Goal: Task Accomplishment & Management: Use online tool/utility

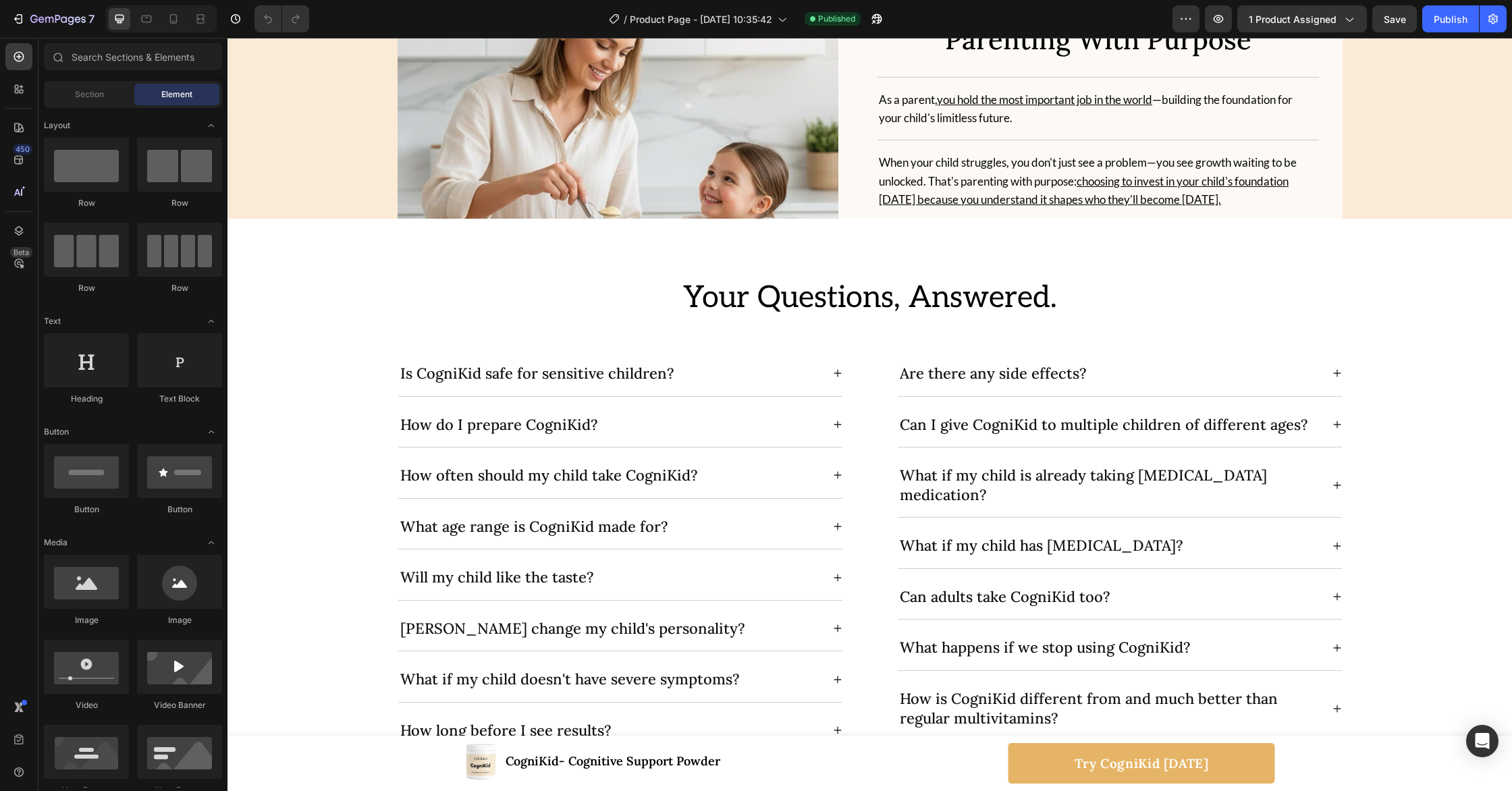
scroll to position [5478, 0]
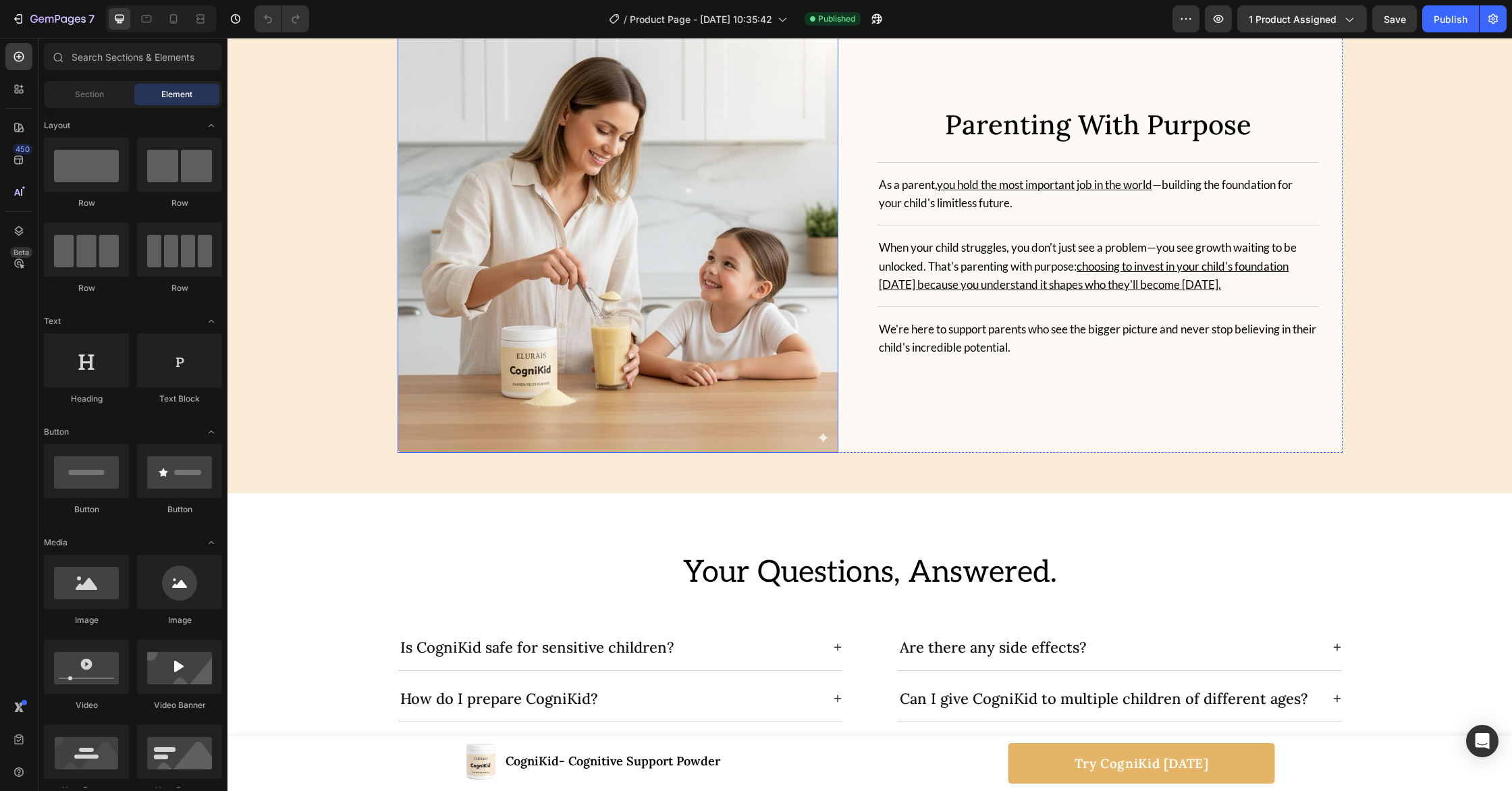
click at [687, 410] on img at bounding box center [618, 232] width 441 height 441
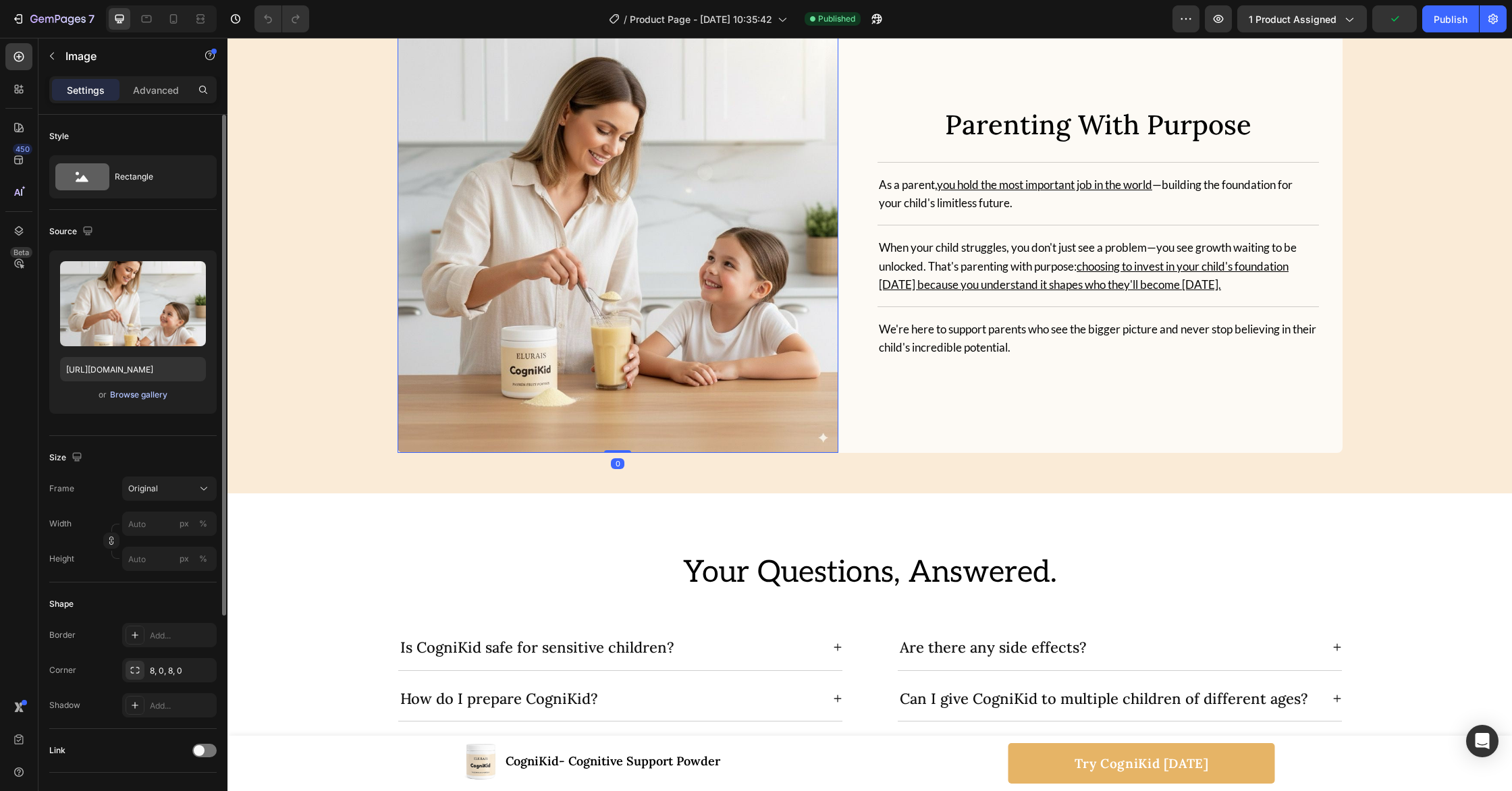
click at [144, 392] on div "Browse gallery" at bounding box center [138, 395] width 58 height 12
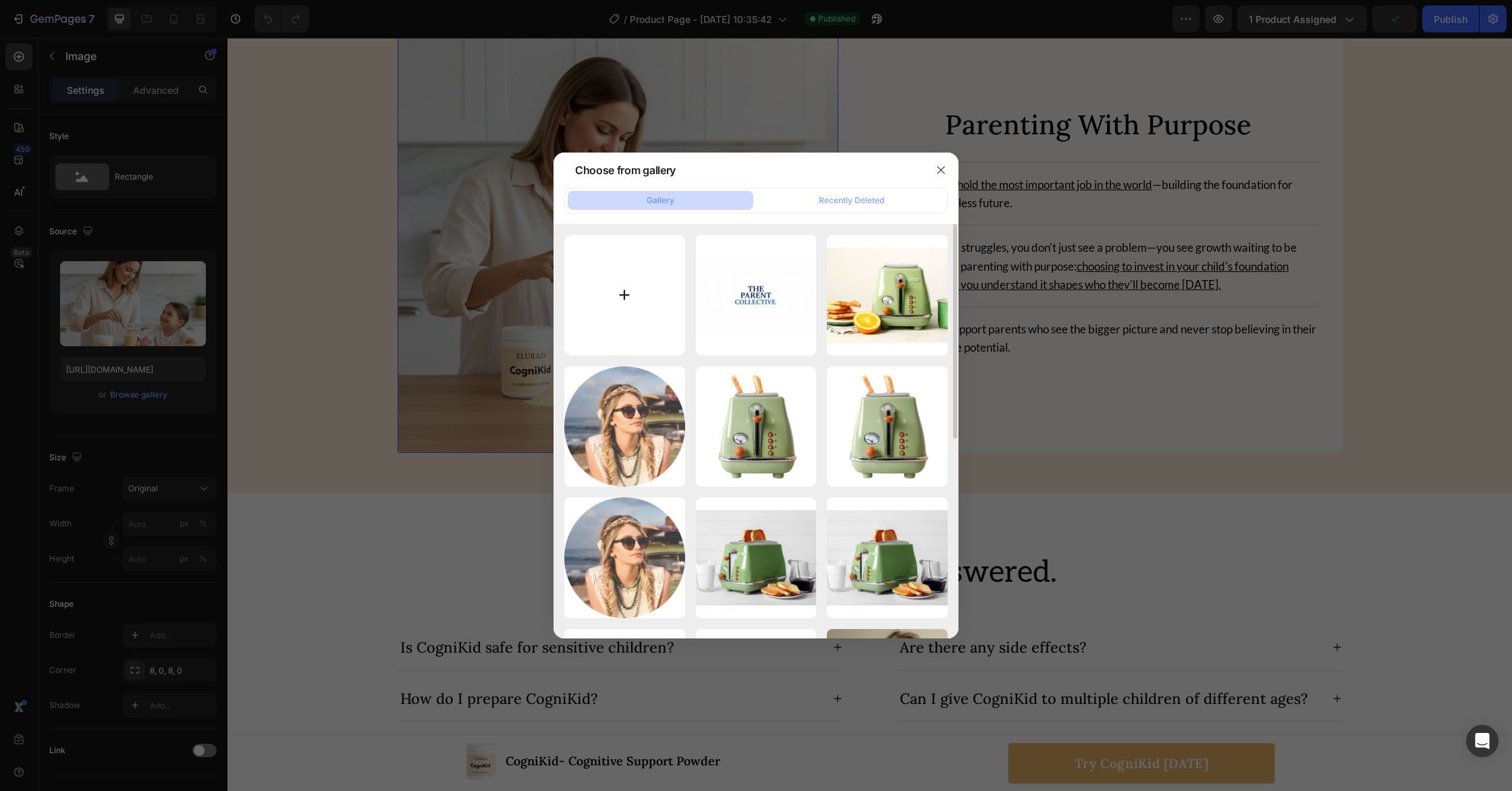
click at [652, 311] on input "file" at bounding box center [625, 296] width 121 height 121
type input "C:\fakepath\9617f8bb-e6c1-474b-8ed5-fa4a39b0c77e.JPG"
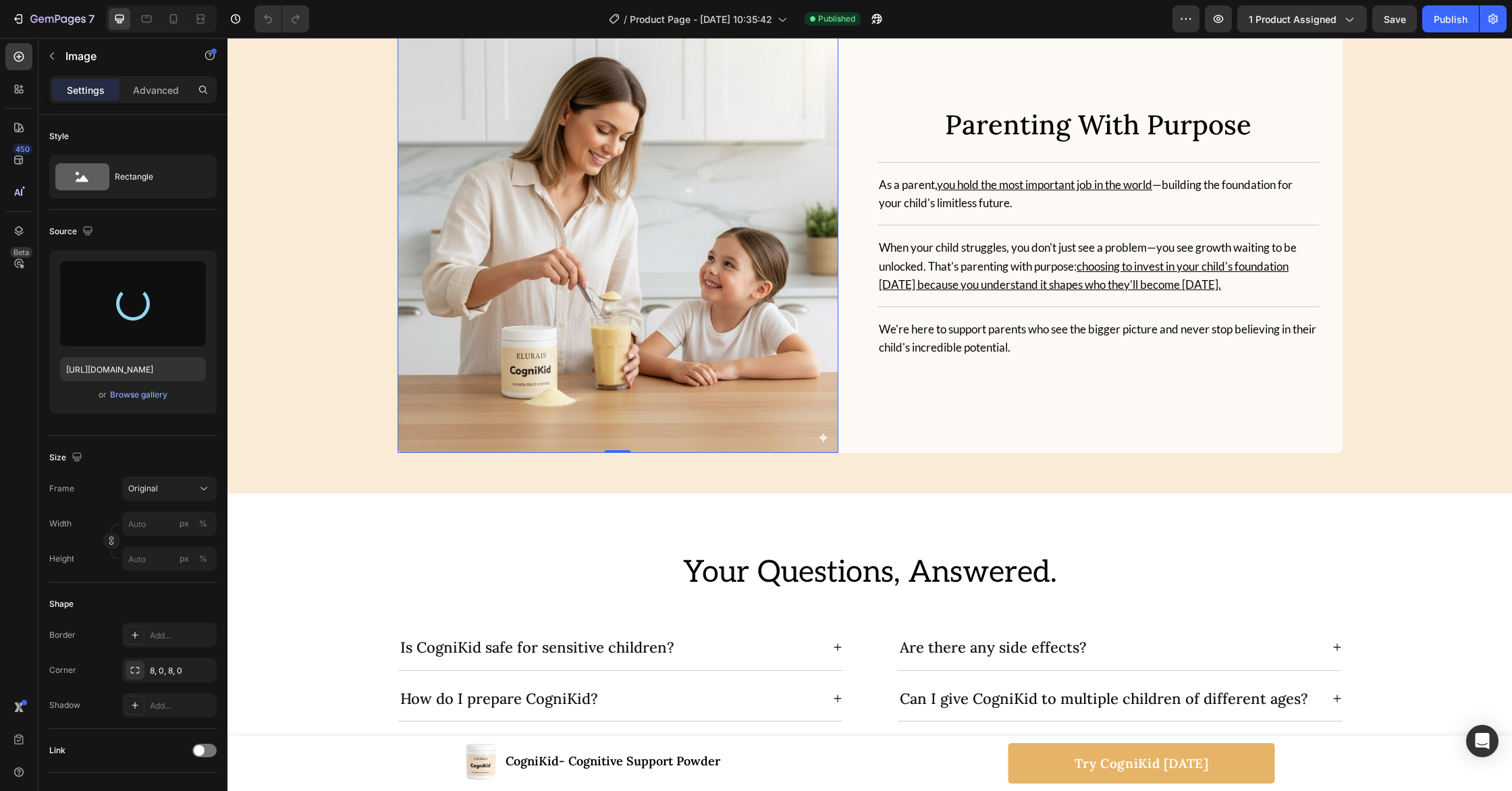
type input "[URL][DOMAIN_NAME]"
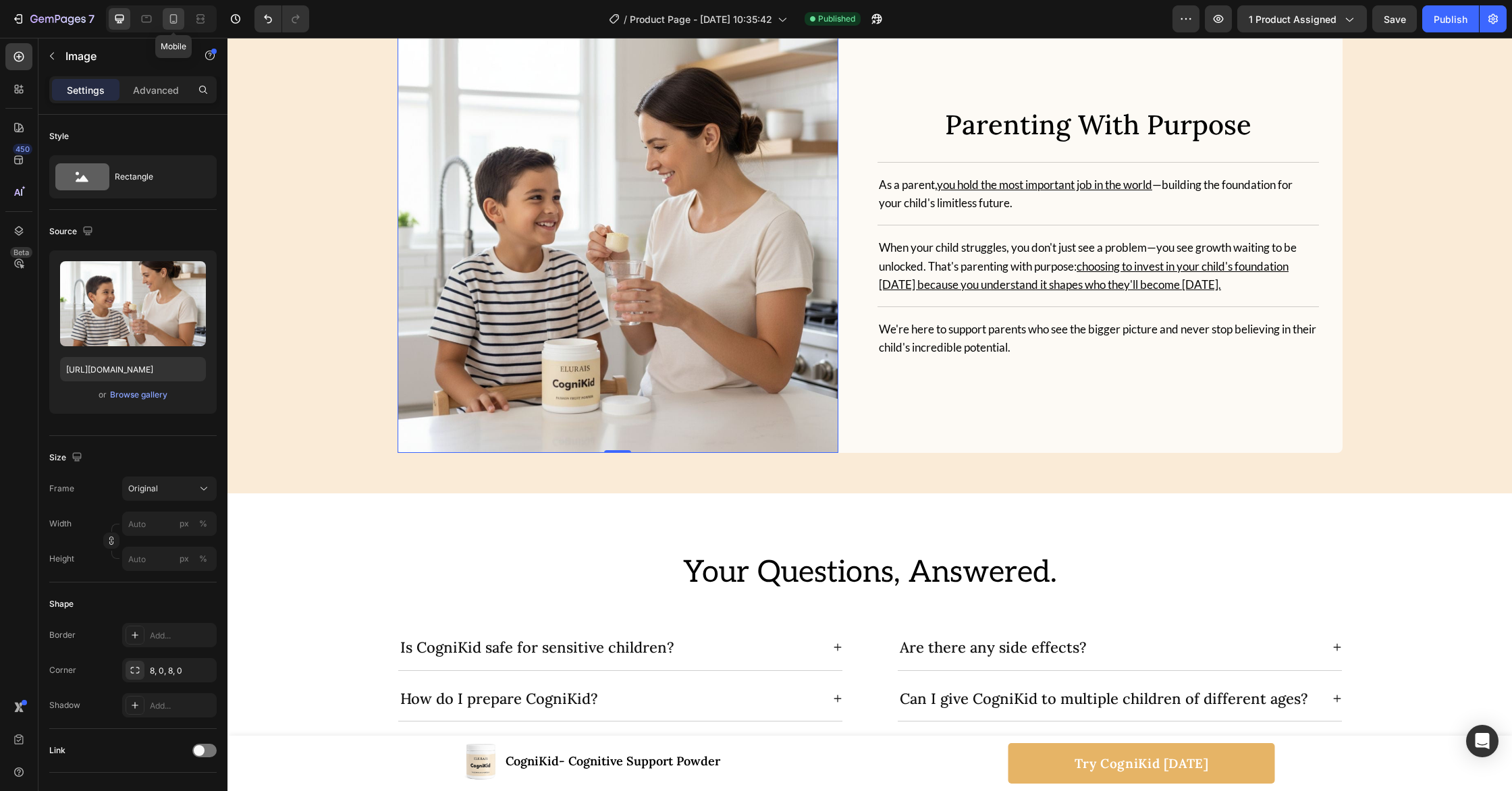
click at [179, 25] on icon at bounding box center [173, 19] width 13 height 13
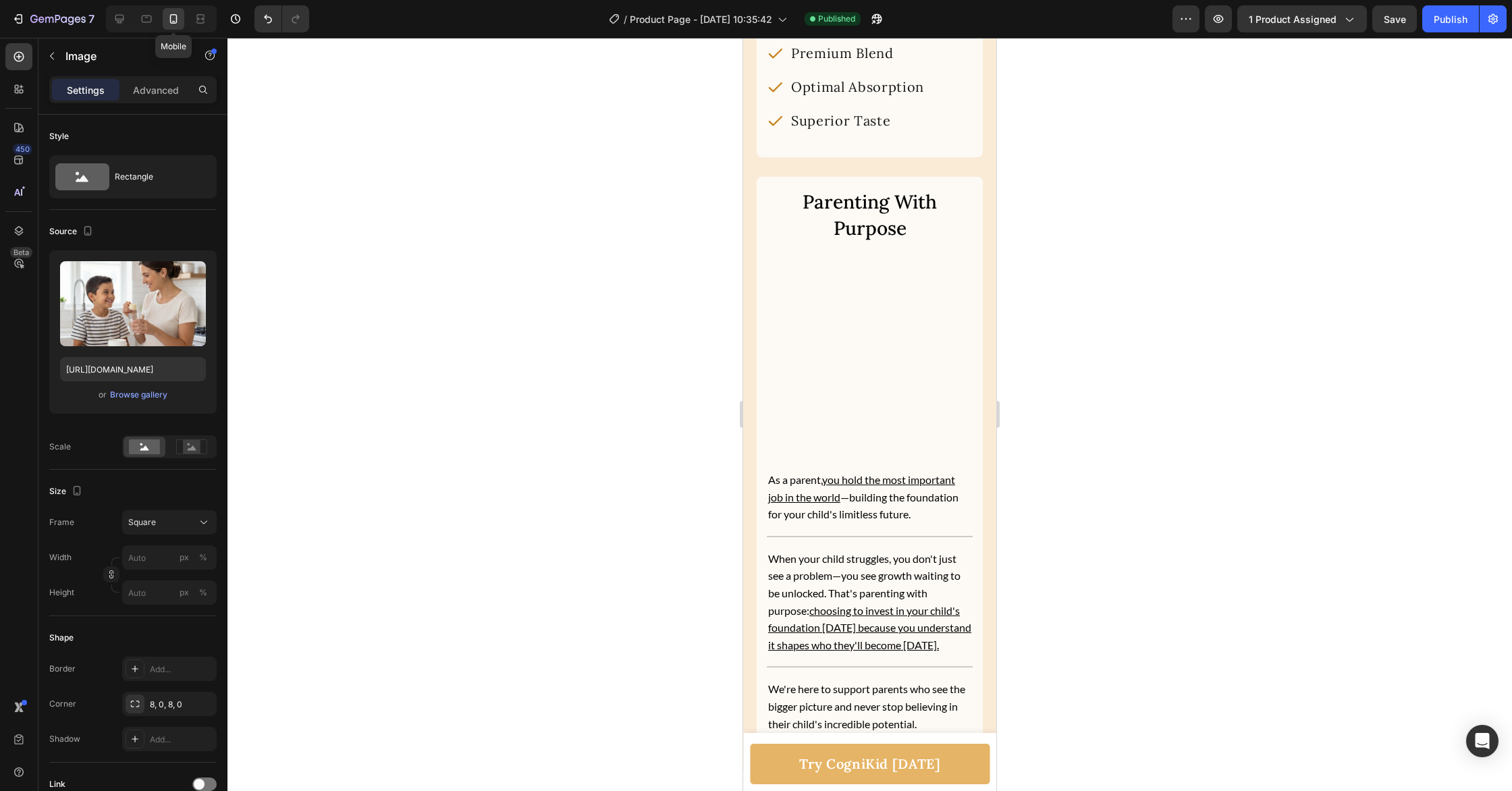
scroll to position [5458, 0]
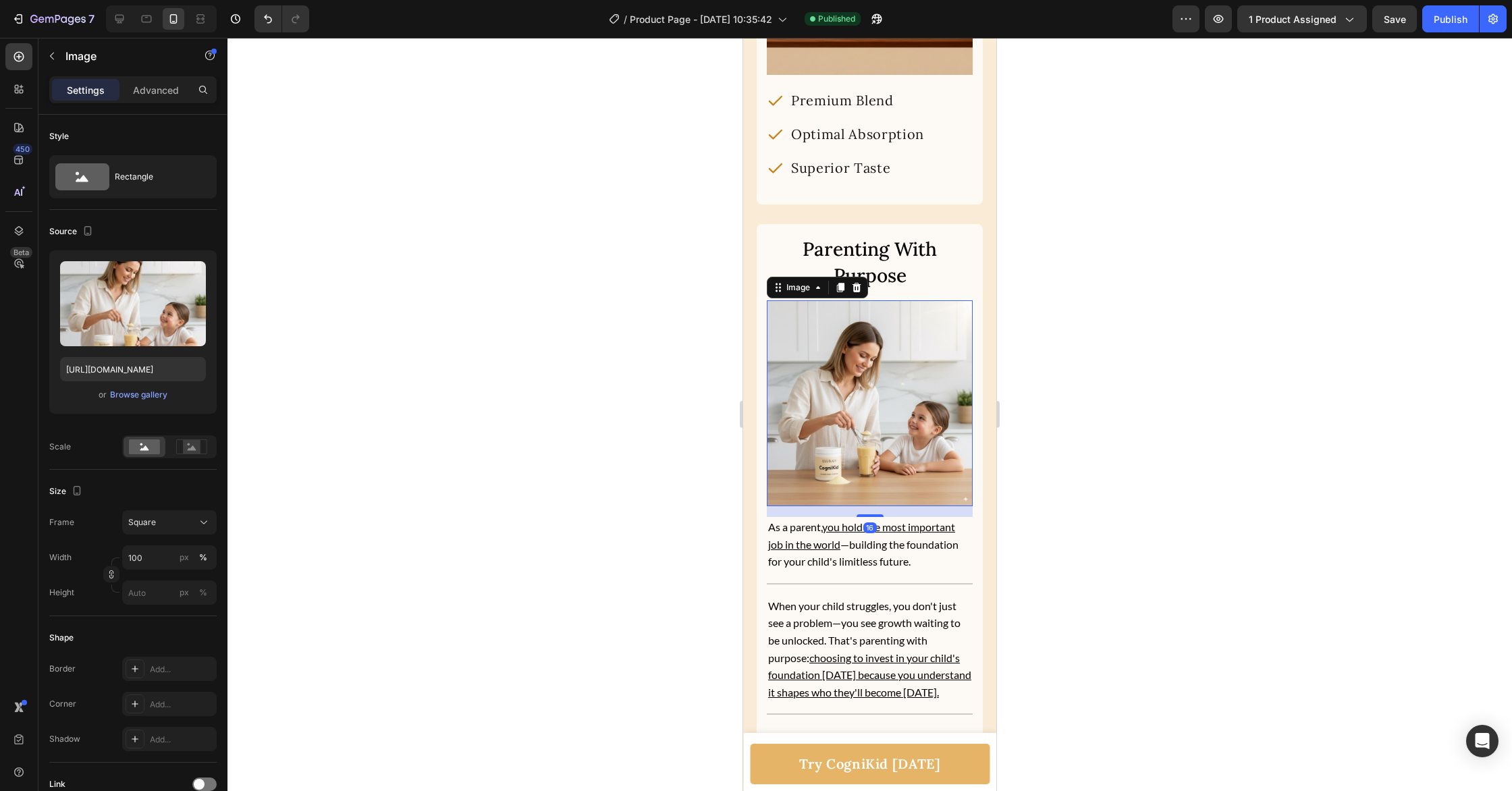
click at [869, 375] on img at bounding box center [870, 404] width 206 height 206
click at [141, 395] on div "Browse gallery" at bounding box center [138, 395] width 58 height 12
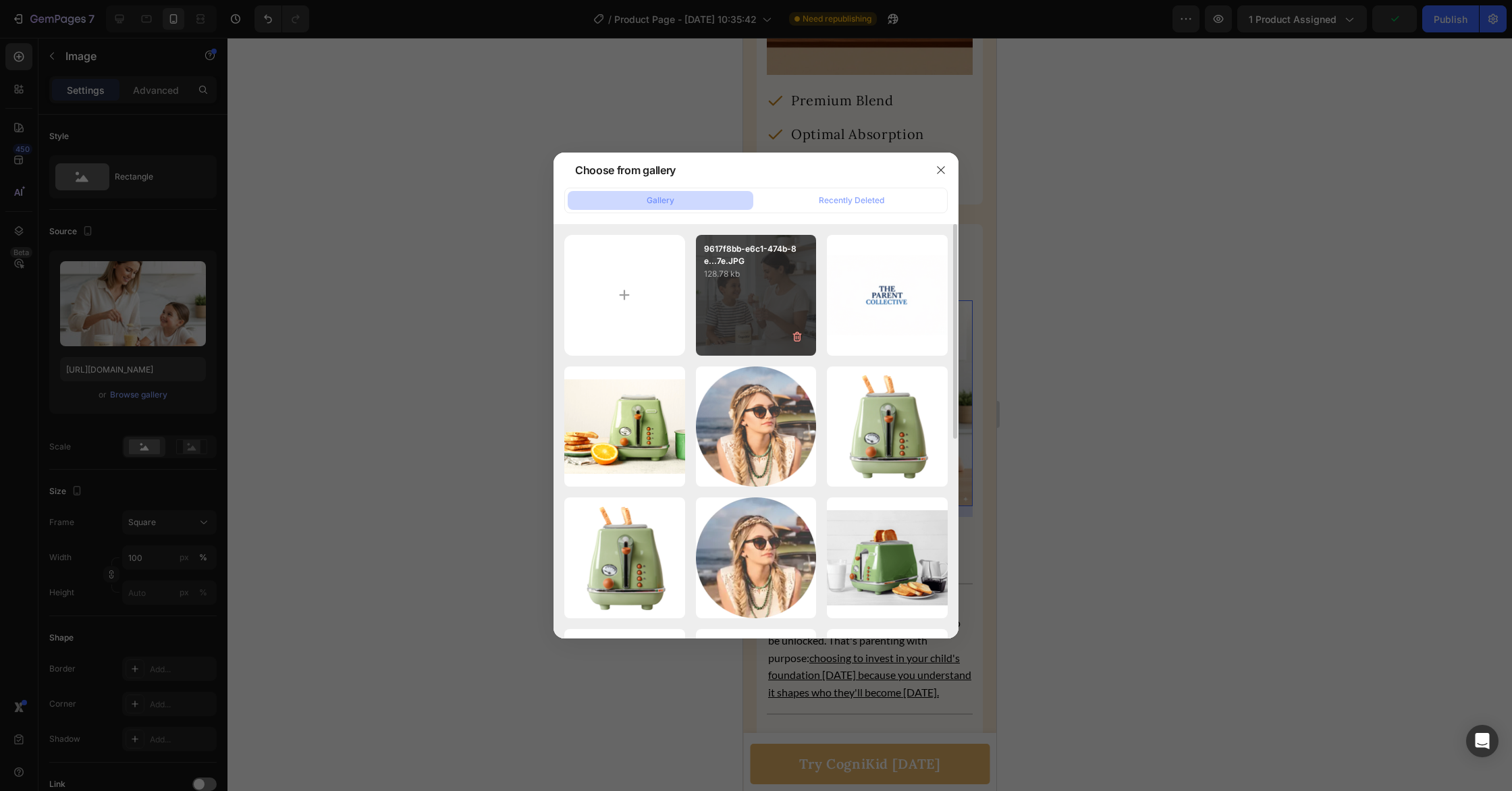
click at [750, 306] on div "9617f8bb-e6c1-474b-8e...7e.JPG 128.78 kb" at bounding box center [757, 296] width 121 height 121
type input "[URL][DOMAIN_NAME]"
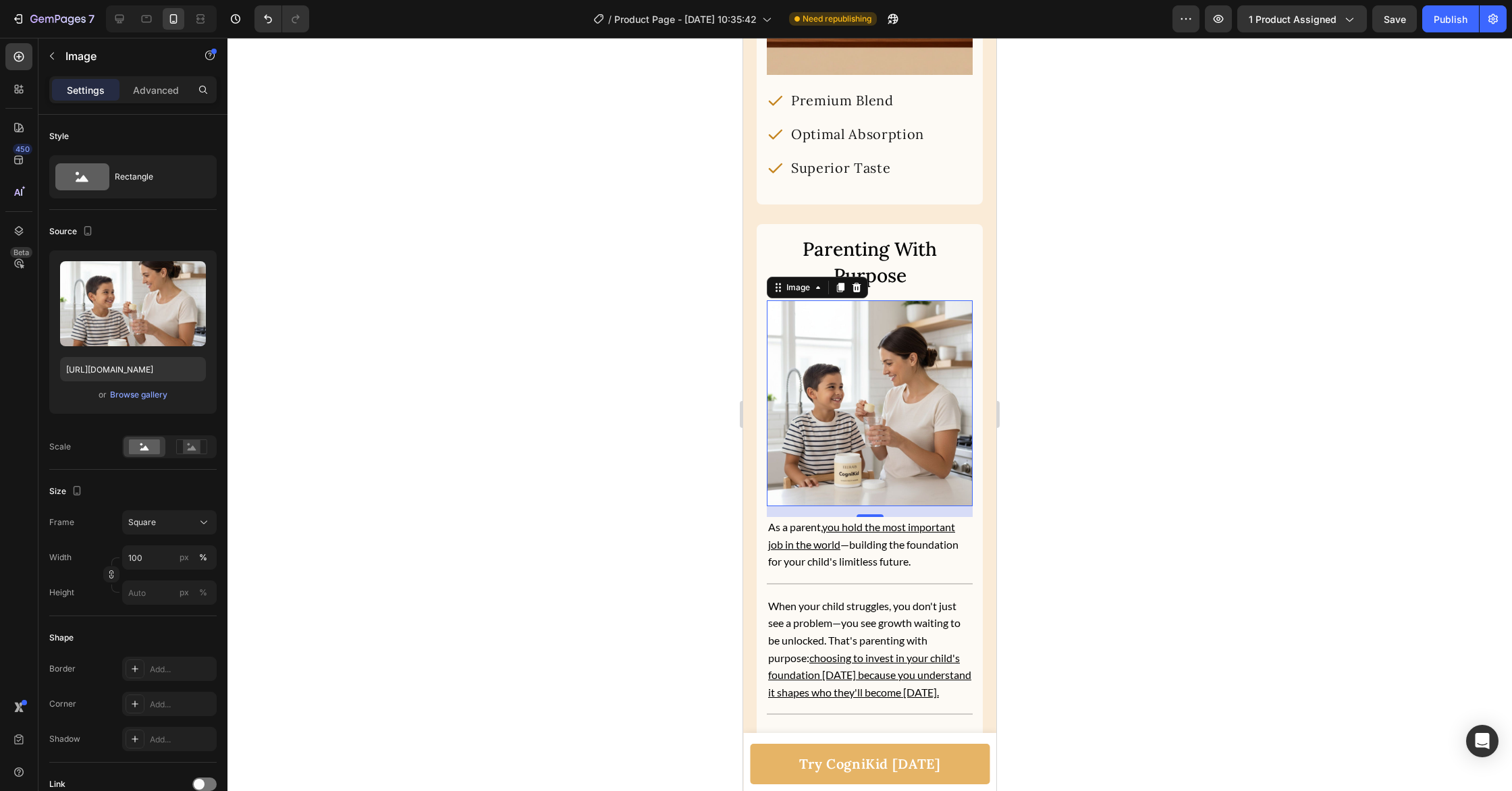
click at [1131, 347] on div at bounding box center [870, 414] width 1285 height 753
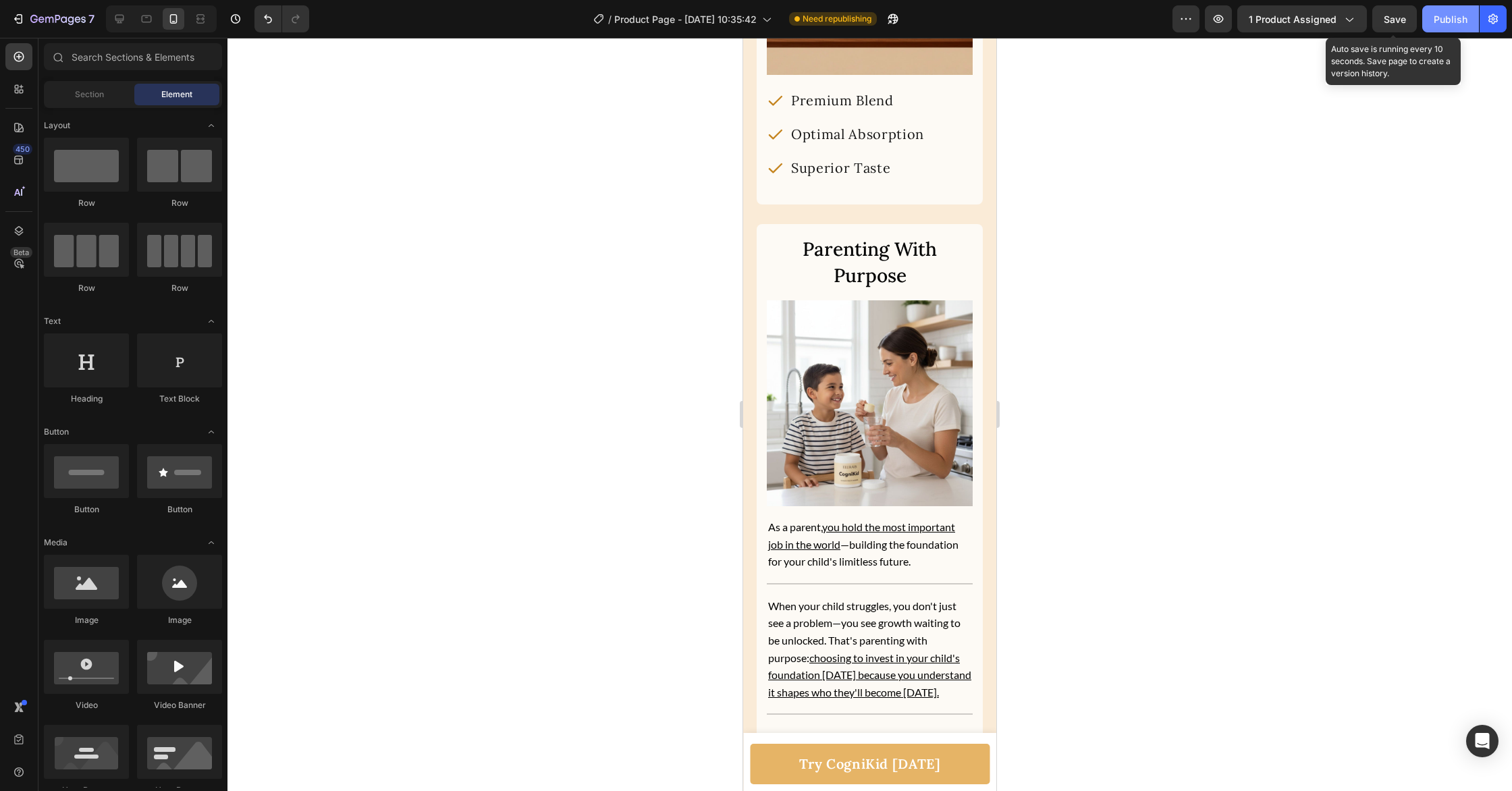
click at [1402, 26] on button "Save" at bounding box center [1395, 19] width 44 height 27
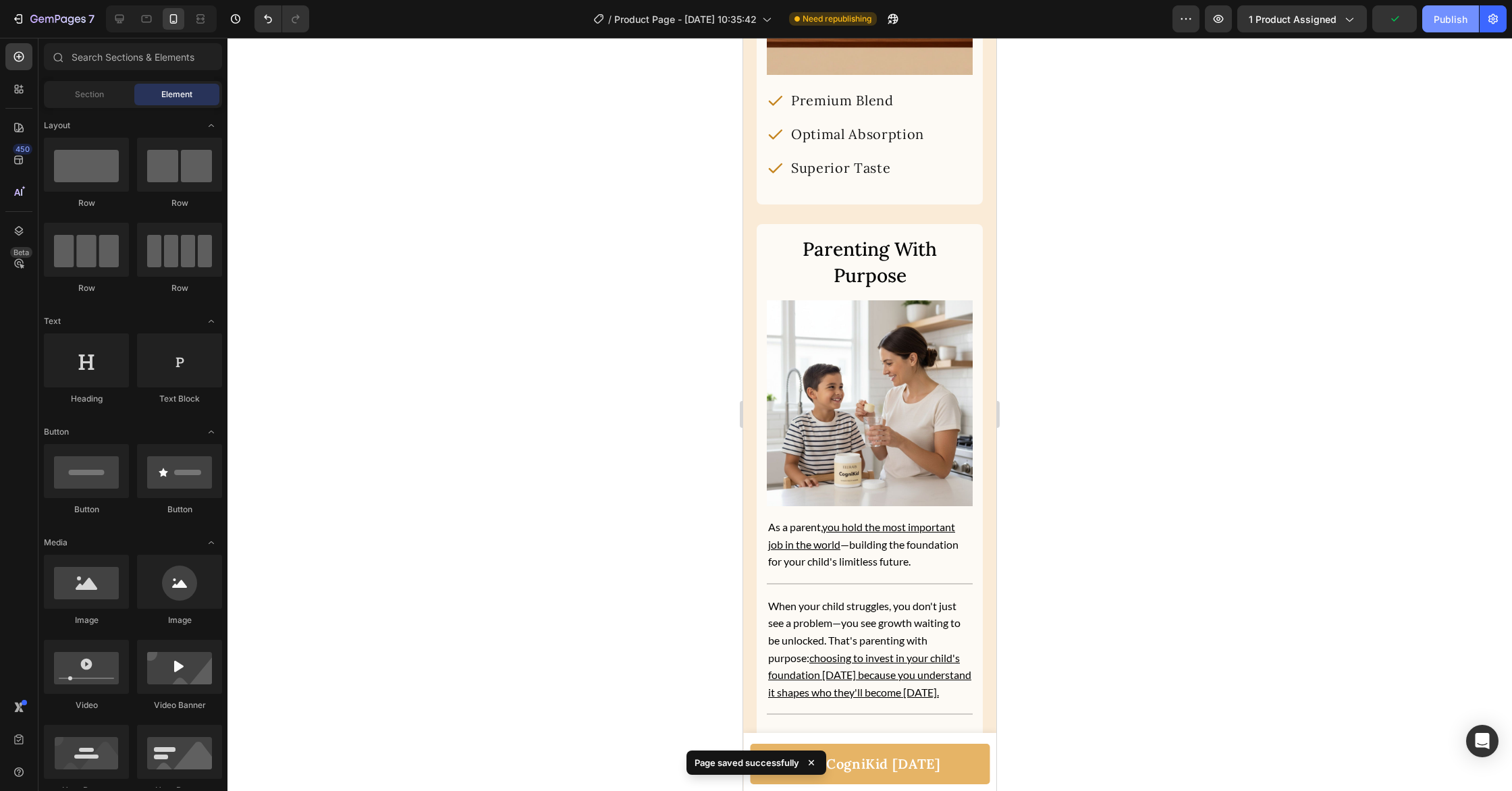
click at [1453, 26] on button "Publish" at bounding box center [1451, 19] width 57 height 27
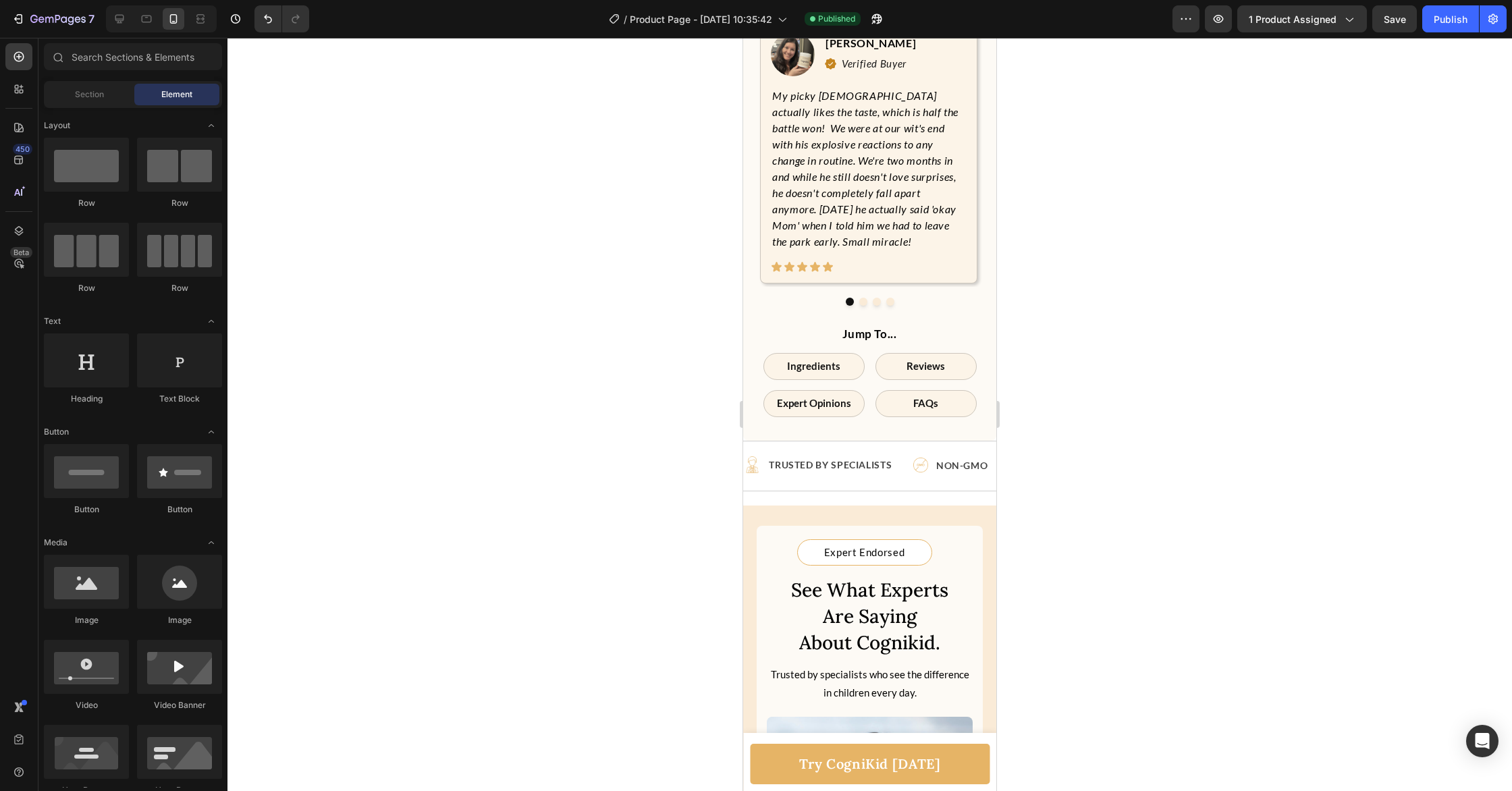
scroll to position [1243, 0]
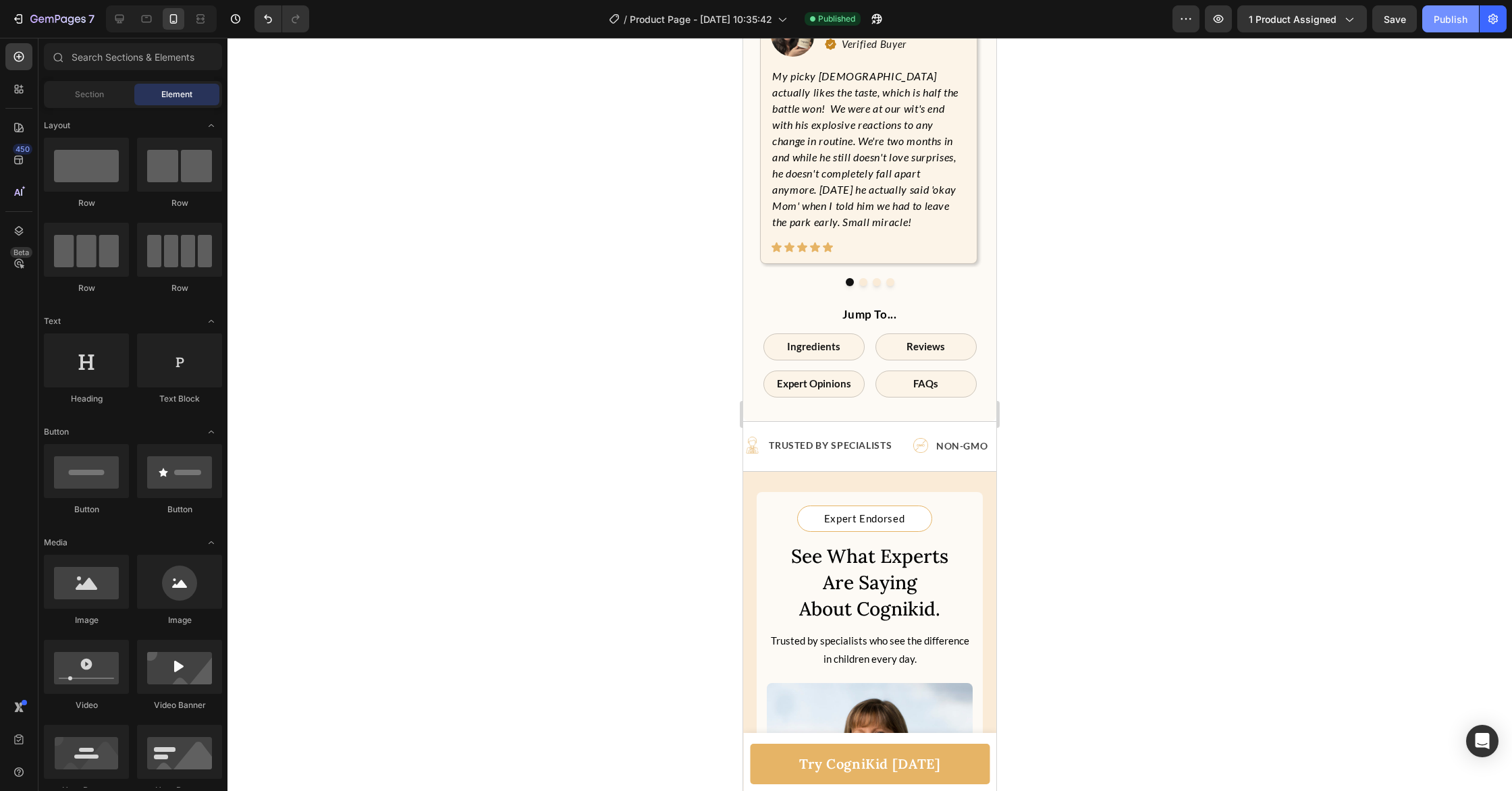
click at [1453, 25] on div "Publish" at bounding box center [1452, 19] width 34 height 14
click at [863, 286] on button "Dot" at bounding box center [864, 282] width 9 height 9
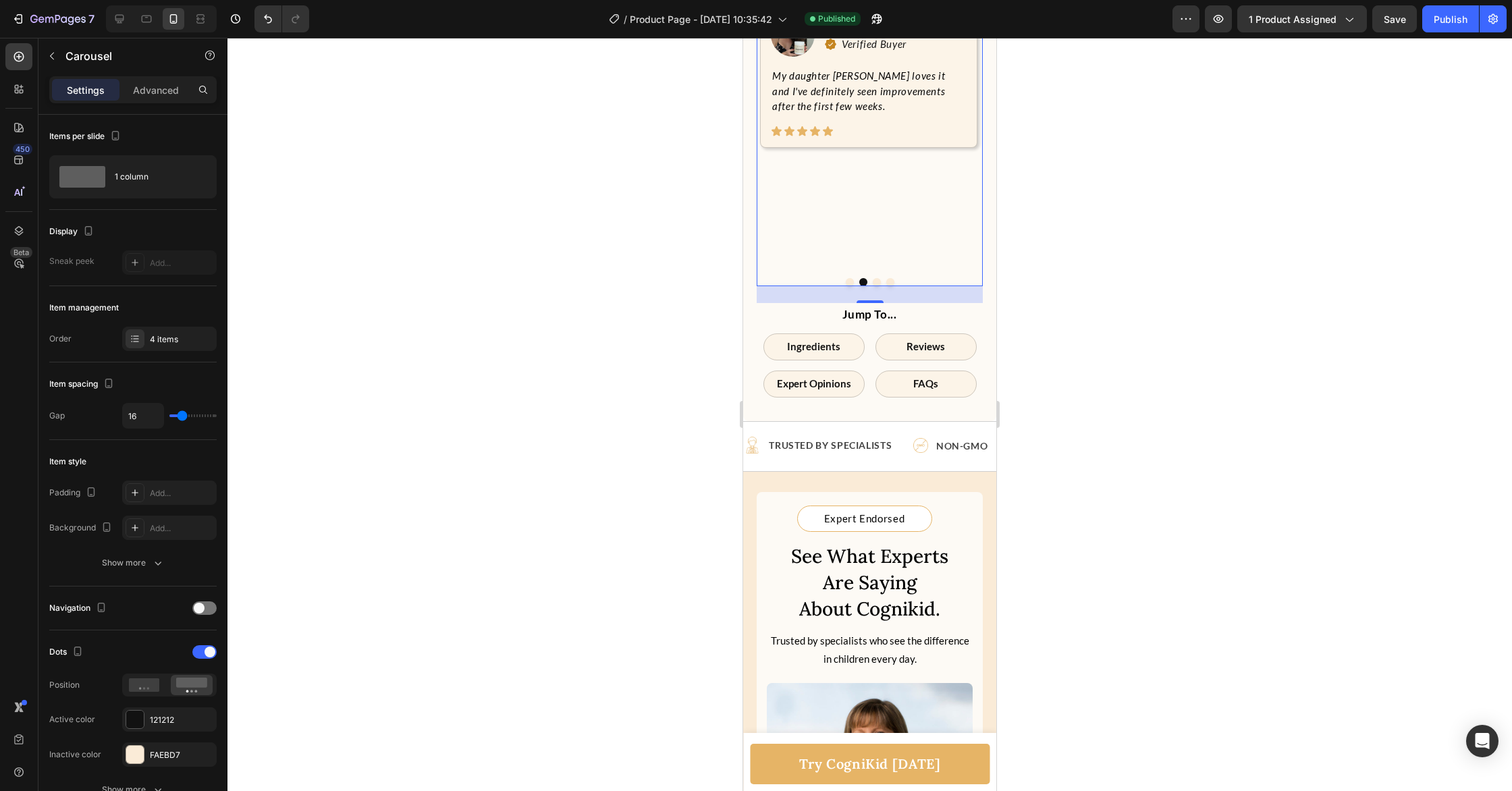
click at [875, 286] on button "Dot" at bounding box center [877, 282] width 9 height 9
click at [890, 286] on button "Dot" at bounding box center [890, 282] width 9 height 9
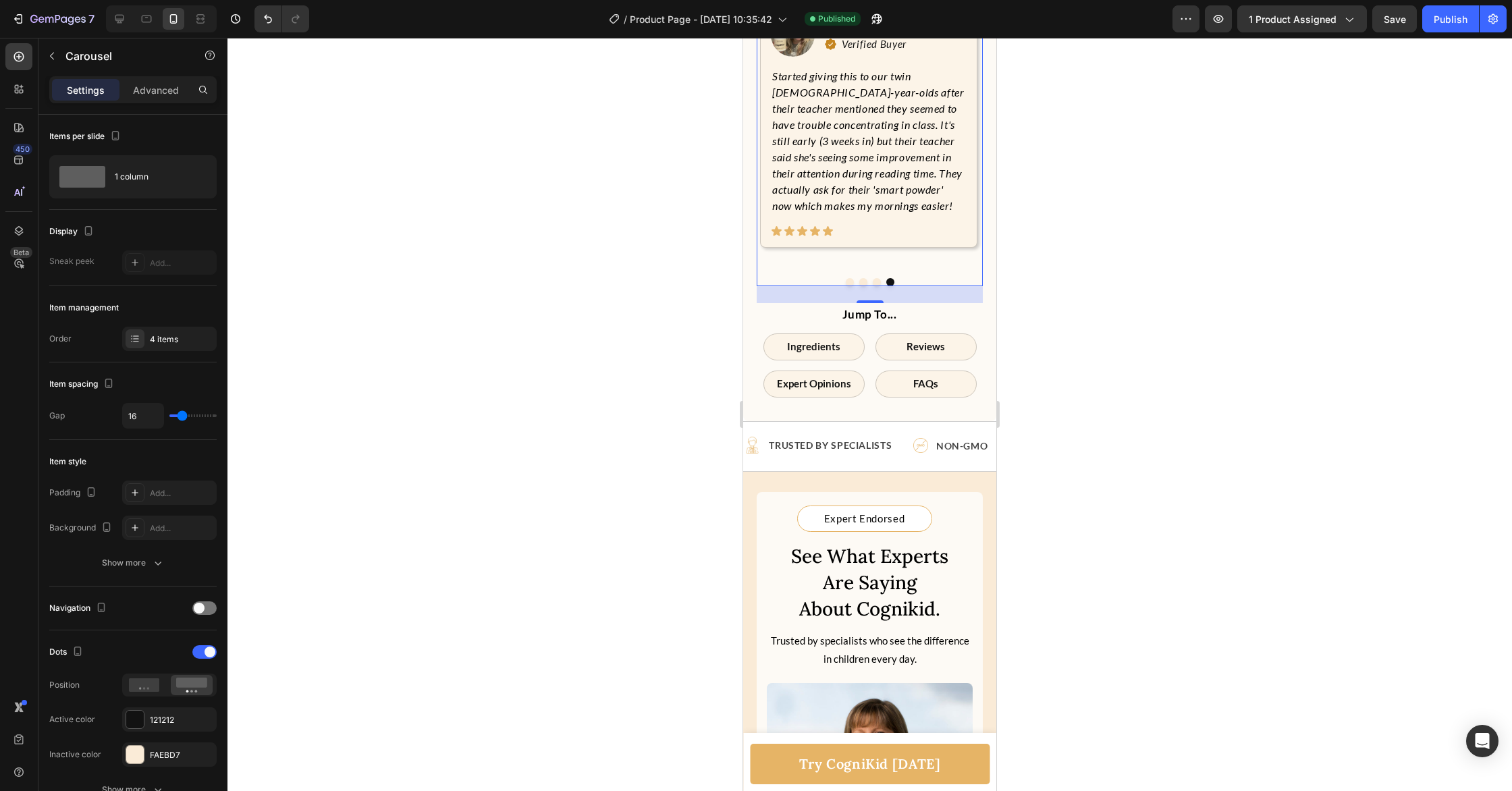
click at [874, 286] on button "Dot" at bounding box center [877, 282] width 9 height 9
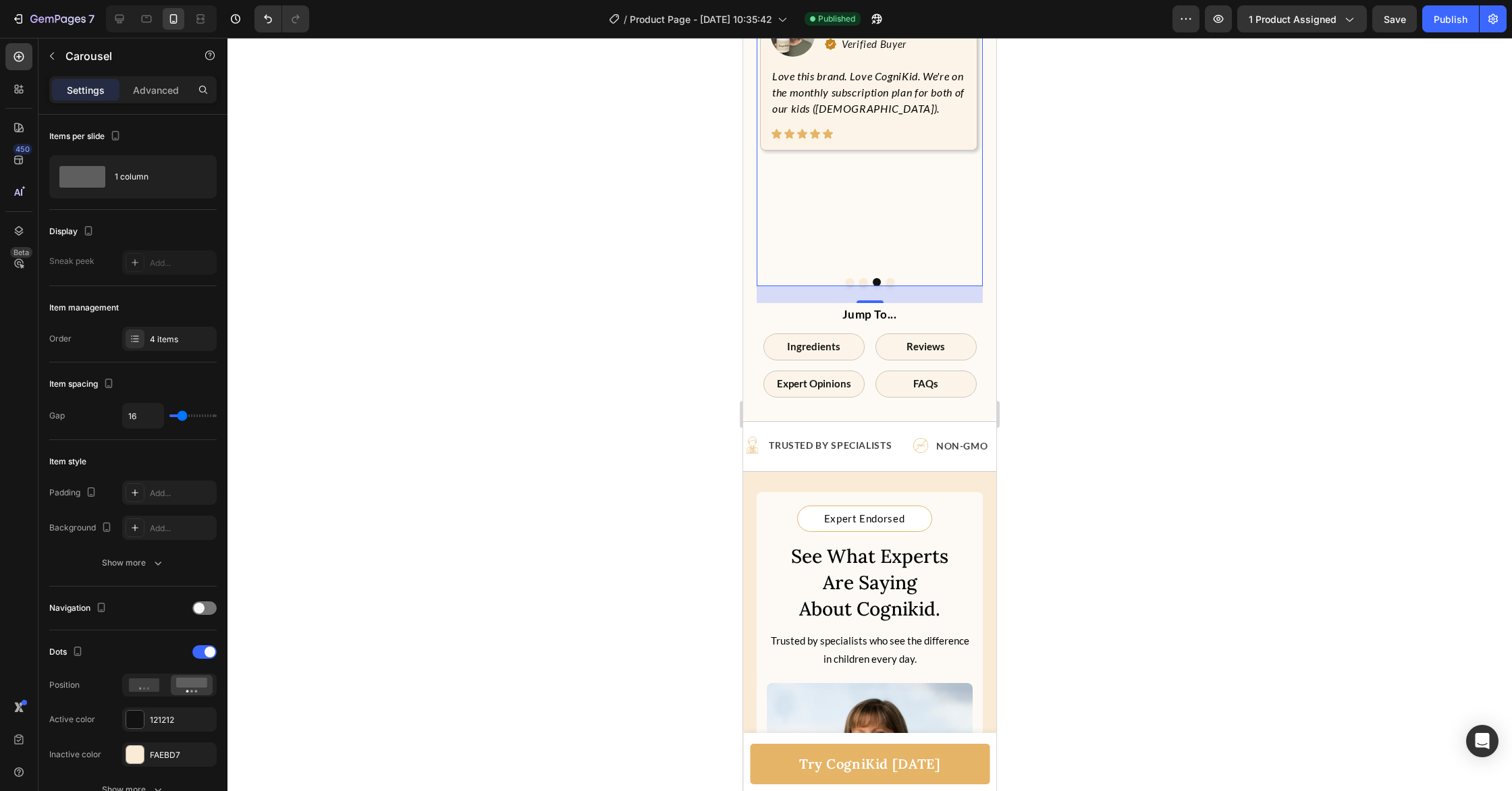
click at [864, 286] on button "Dot" at bounding box center [864, 282] width 9 height 9
click at [850, 286] on button "Dot" at bounding box center [850, 282] width 9 height 9
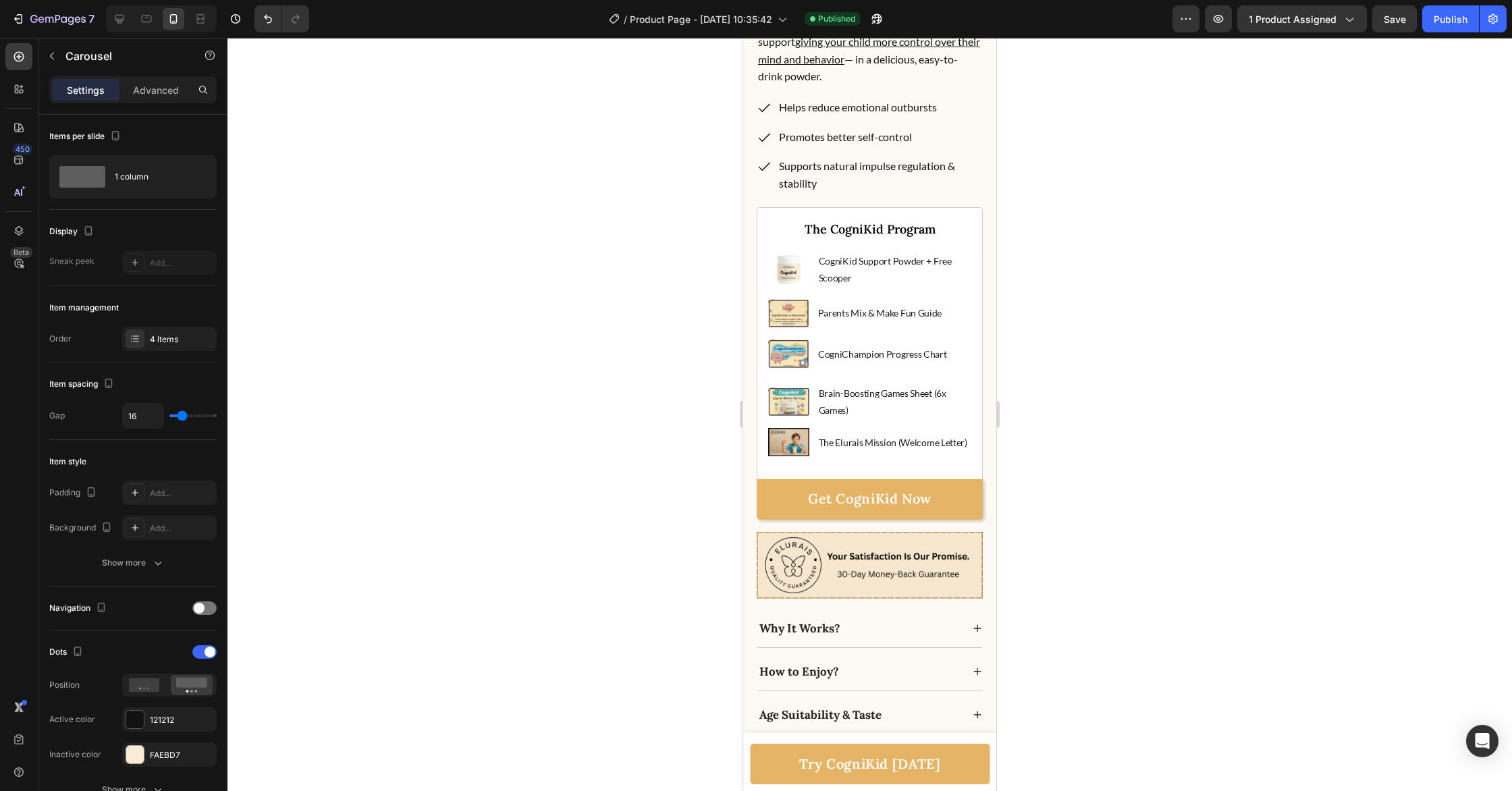
scroll to position [0, 0]
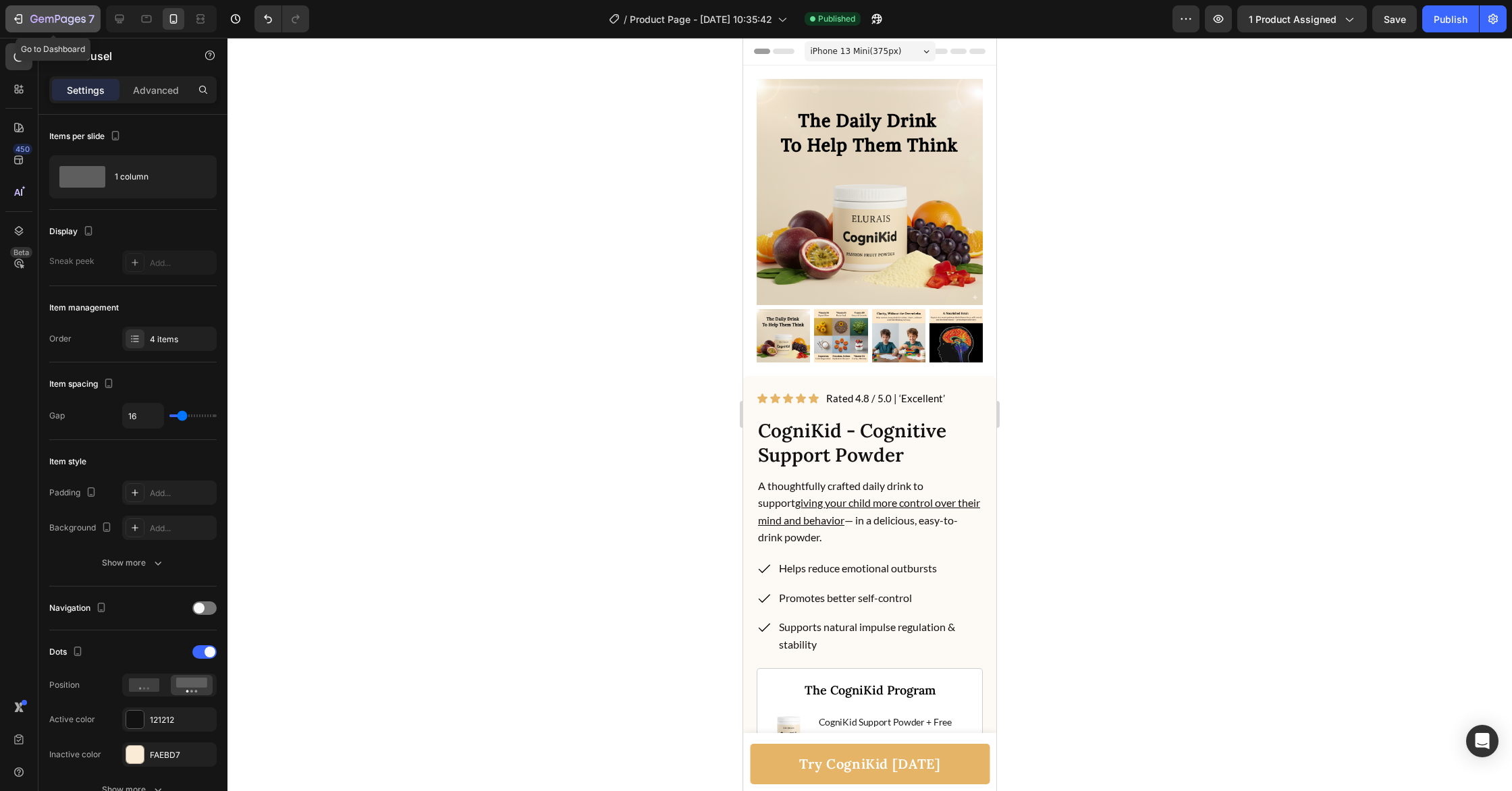
click at [53, 19] on icon "button" at bounding box center [49, 20] width 9 height 6
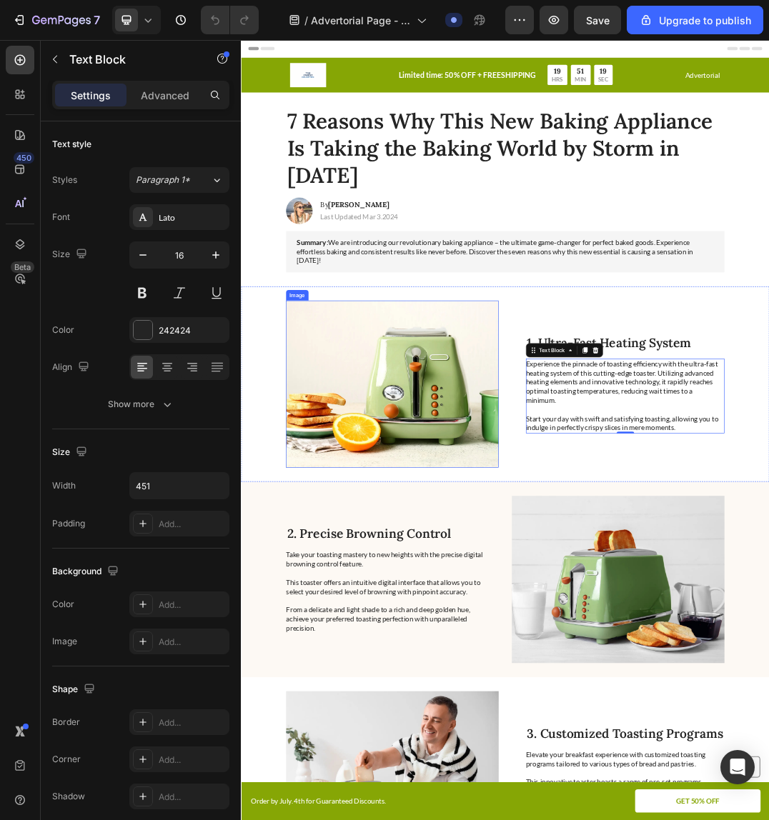
click at [534, 605] on img at bounding box center [486, 600] width 345 height 272
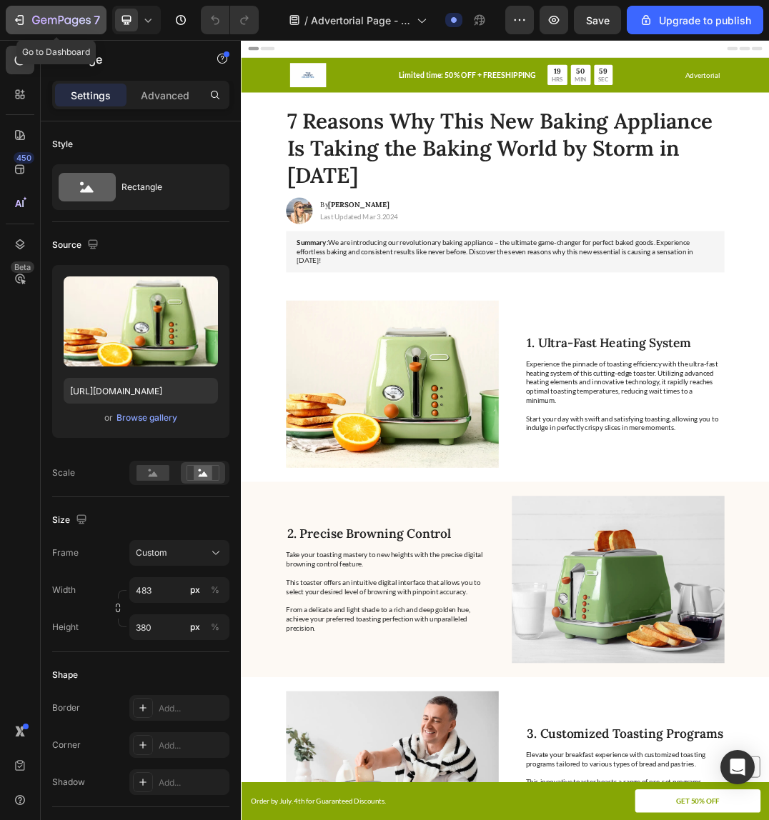
click at [62, 28] on div "7" at bounding box center [66, 19] width 68 height 17
